Goal: Task Accomplishment & Management: Complete application form

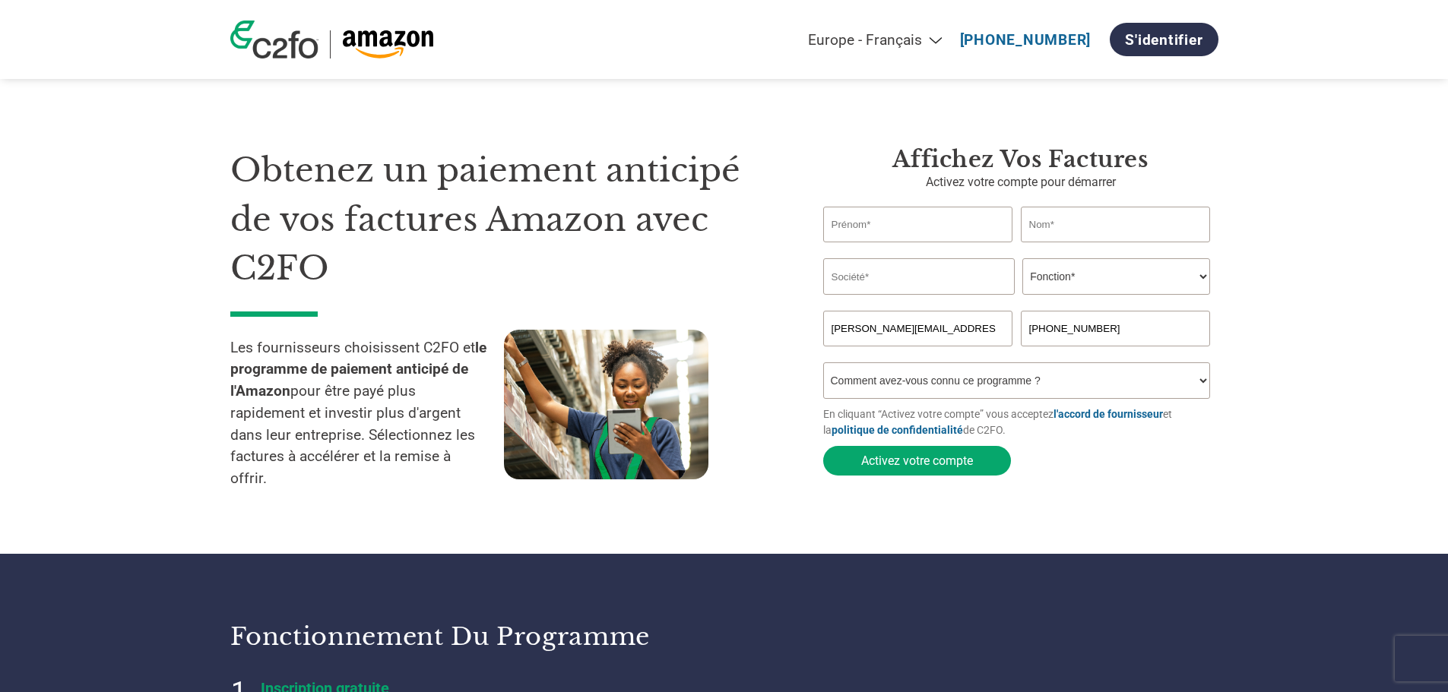
select select "fr-FR"
click at [869, 231] on input "text" at bounding box center [918, 225] width 190 height 36
type input "JEAN-LUC"
type input "RAMAT"
click at [866, 279] on input "text" at bounding box center [919, 276] width 192 height 36
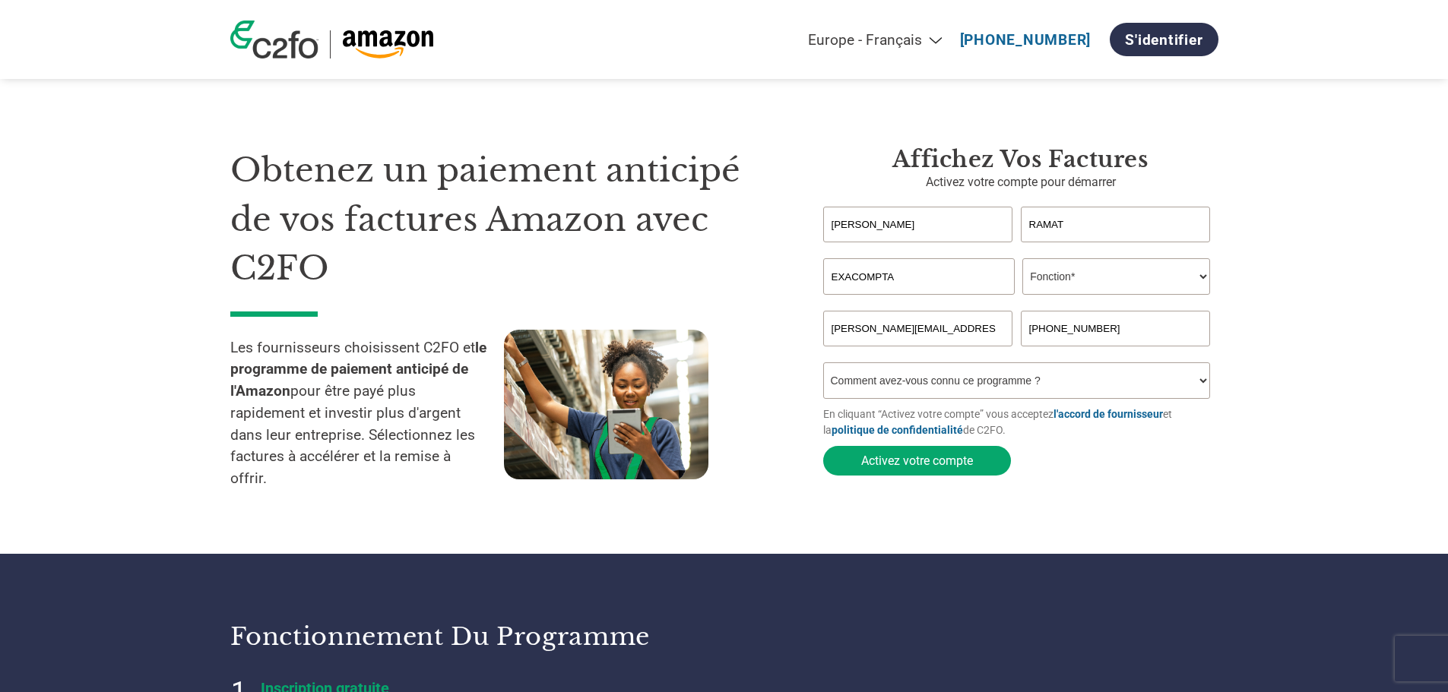
type input "EXACOMPTA"
click at [1114, 279] on select "Fonction* Directeur administratif et financier Responsable crédit Contrôleur de…" at bounding box center [1116, 276] width 188 height 36
select select "CFO"
click at [1022, 260] on select "Fonction* Directeur administratif et financier Responsable crédit Contrôleur de…" at bounding box center [1116, 276] width 188 height 36
click at [985, 384] on select "Comment avez-vous connu ce programme ? Par courrier Par e-mail Sur les réseaux …" at bounding box center [1017, 381] width 388 height 36
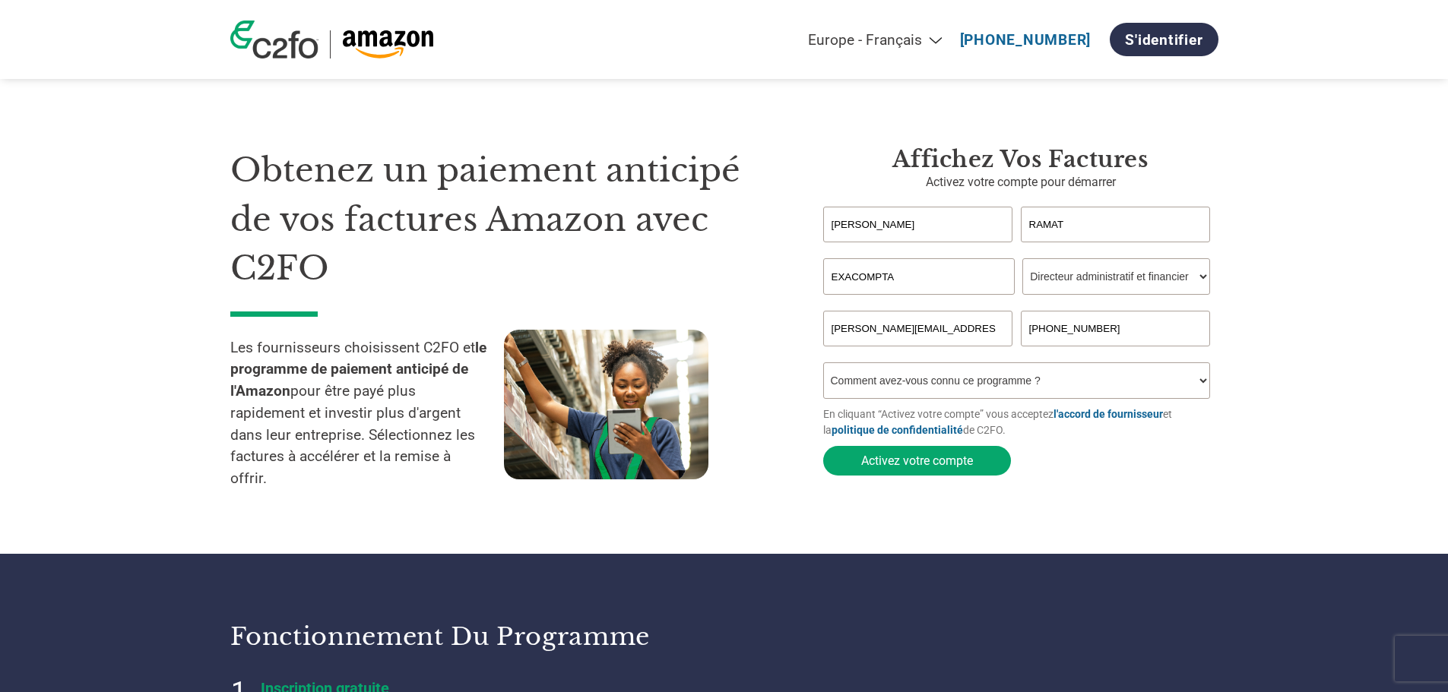
click at [894, 390] on select "Comment avez-vous connu ce programme ? Par courrier Par e-mail Sur les réseaux …" at bounding box center [1017, 381] width 388 height 36
click at [894, 382] on select "Comment avez-vous connu ce programme ? Par courrier Par e-mail Sur les réseaux …" at bounding box center [1017, 381] width 388 height 36
select select "Other"
click at [823, 367] on select "Comment avez-vous connu ce programme ? Par courrier Par e-mail Sur les réseaux …" at bounding box center [1017, 381] width 388 height 36
click at [923, 465] on button "Activez votre compte" at bounding box center [917, 461] width 188 height 30
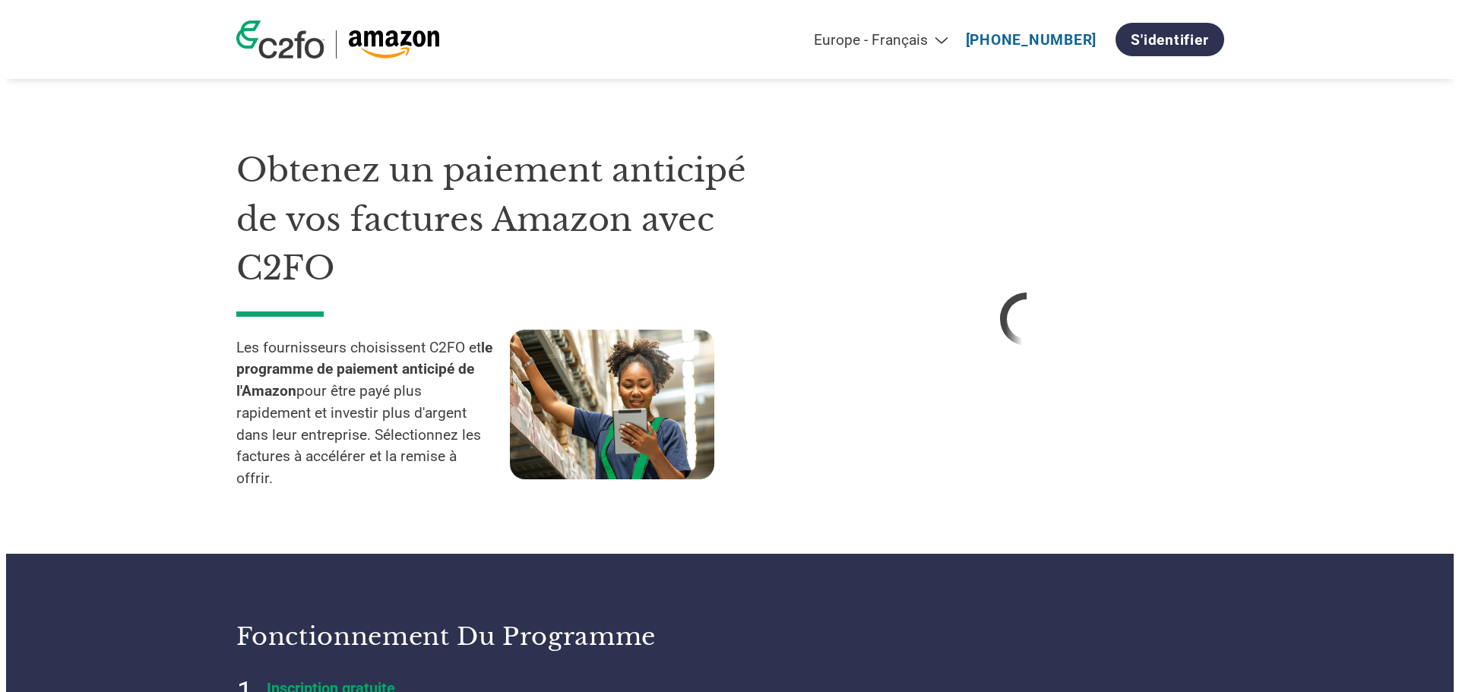
select select "fr-FR"
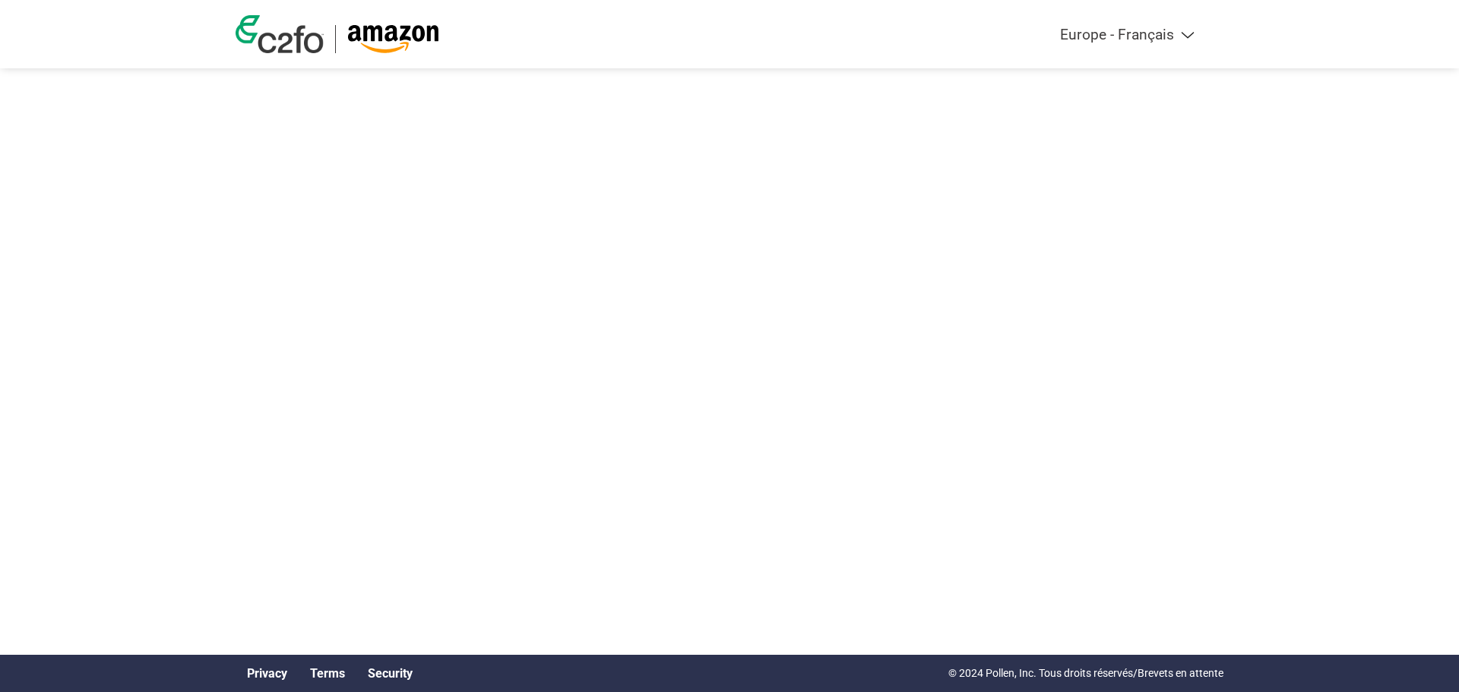
select select "fr-FR"
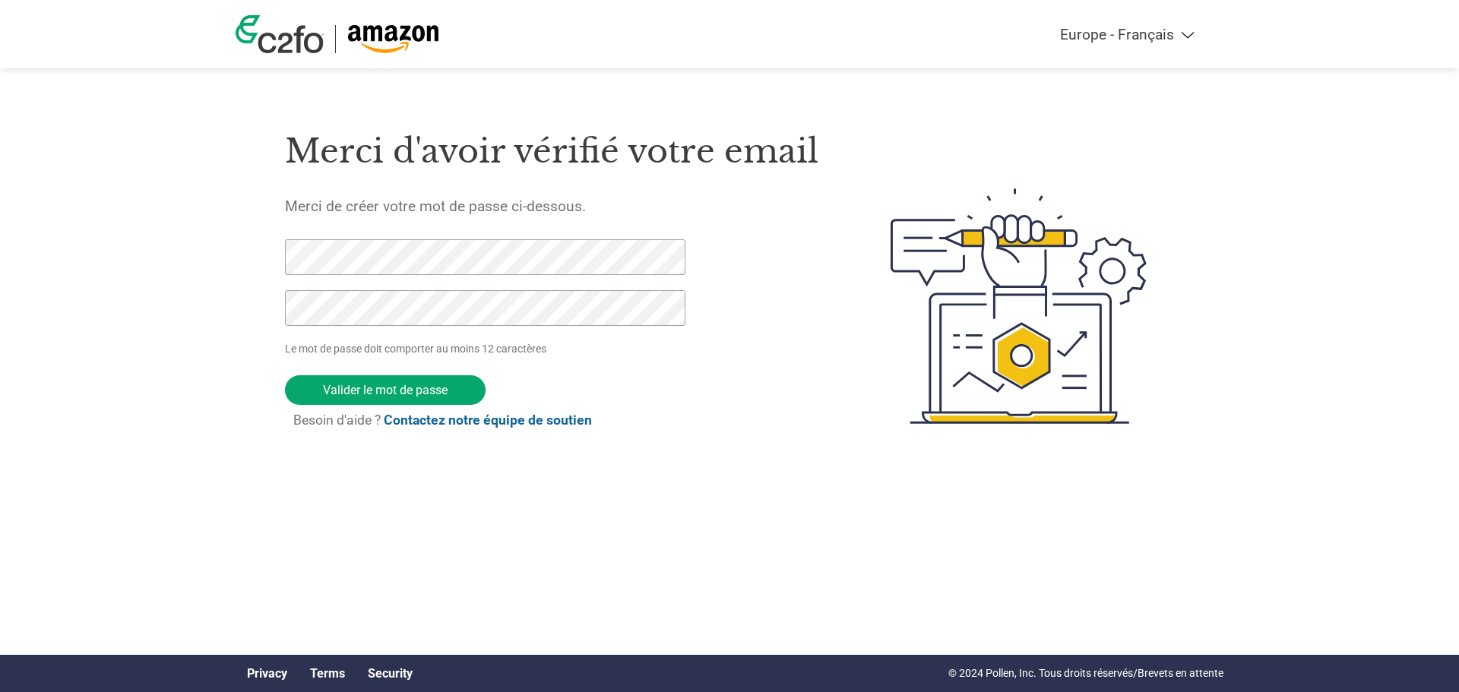
click at [211, 255] on div "Americas - English Américas - Español [GEOGRAPHIC_DATA] - Português Amériques -…" at bounding box center [729, 246] width 1459 height 492
click at [250, 257] on div "Merci d'avoir vérifié votre email Merci de créer votre mot de passe ci-dessous.…" at bounding box center [730, 306] width 988 height 403
click at [394, 386] on input "Valider le mot de passe" at bounding box center [385, 390] width 201 height 30
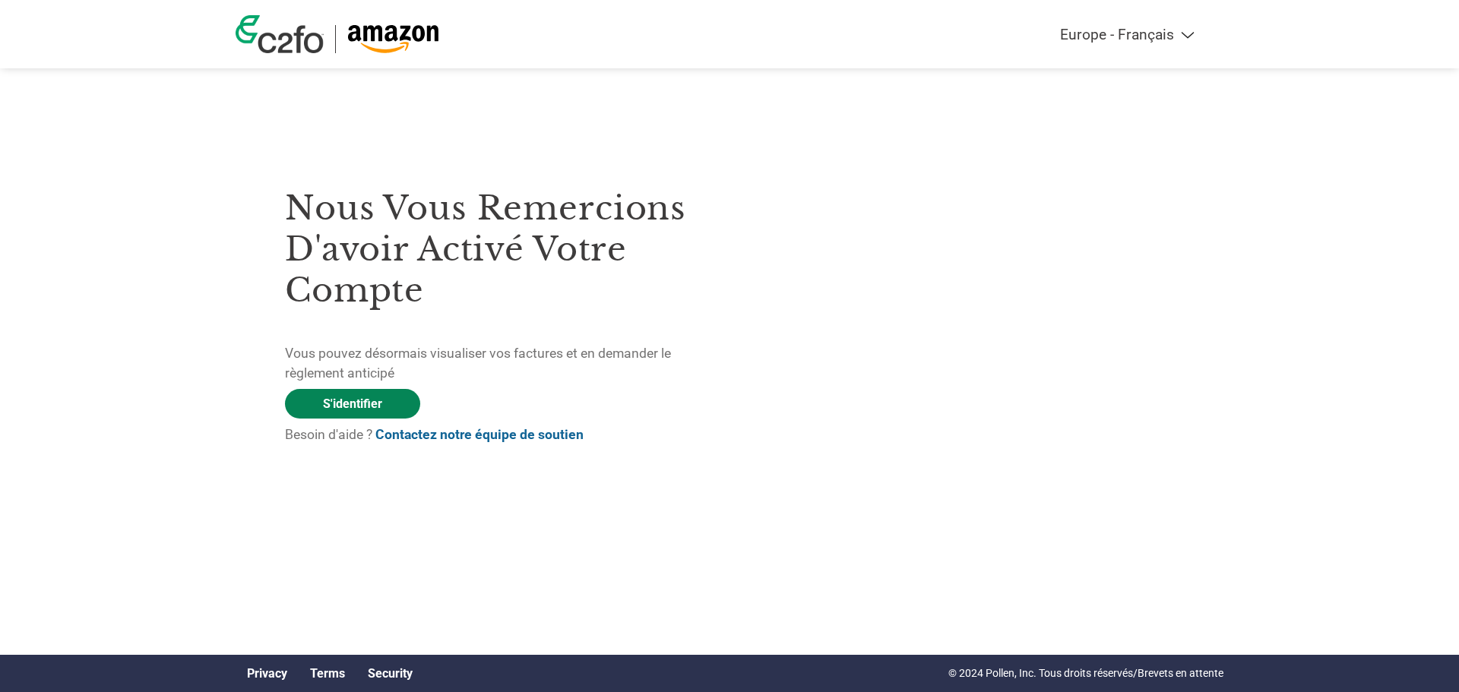
click at [356, 405] on link "S'identifier" at bounding box center [352, 404] width 135 height 30
